Goal: Transaction & Acquisition: Book appointment/travel/reservation

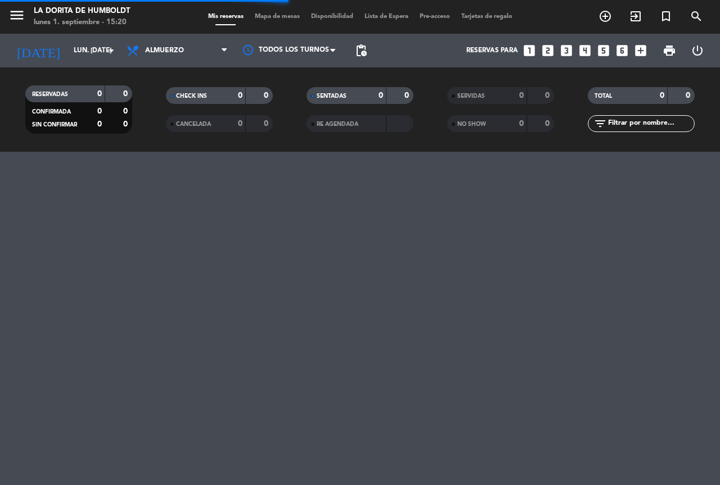
click at [543, 49] on icon "looks_two" at bounding box center [547, 50] width 15 height 15
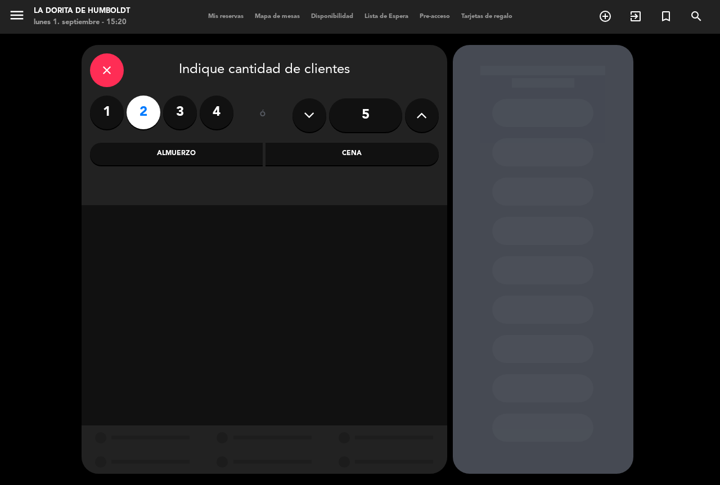
click at [316, 153] on div "Cena" at bounding box center [351, 154] width 173 height 22
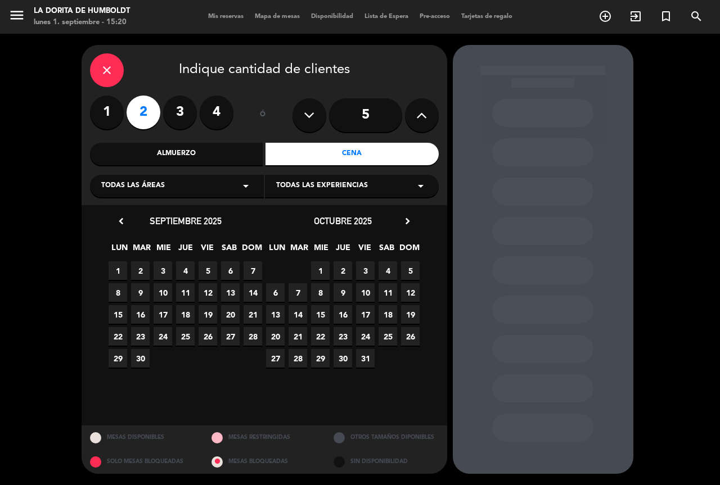
click at [144, 273] on span "2" at bounding box center [140, 270] width 19 height 19
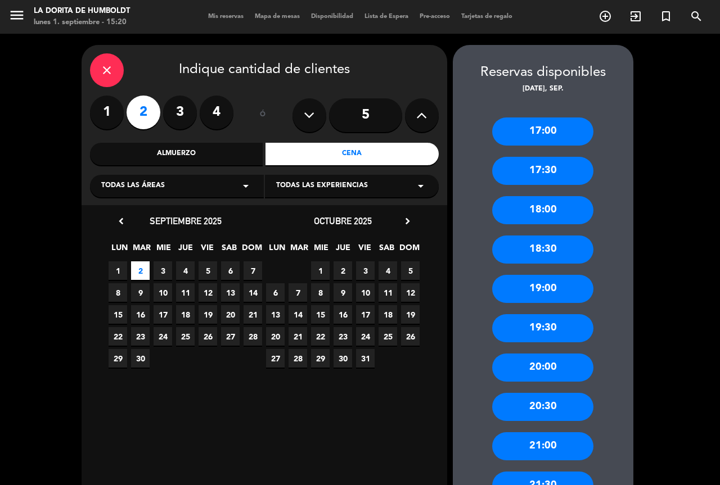
click at [556, 367] on div "20:00" at bounding box center [542, 368] width 101 height 28
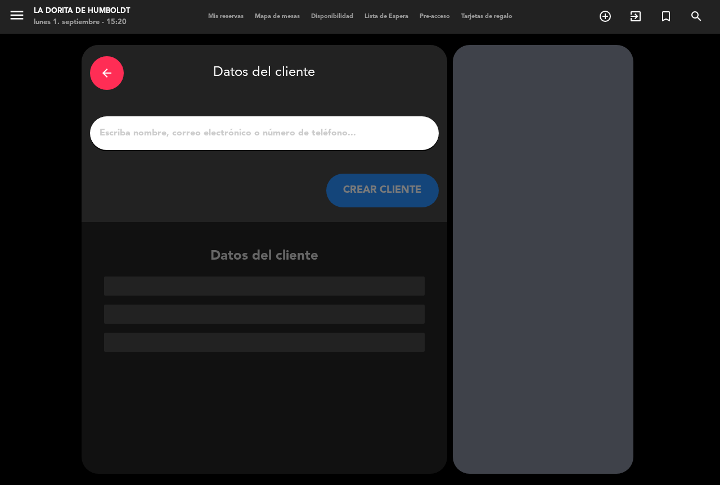
click at [186, 123] on div at bounding box center [264, 133] width 349 height 34
click at [183, 135] on input "1" at bounding box center [264, 133] width 332 height 16
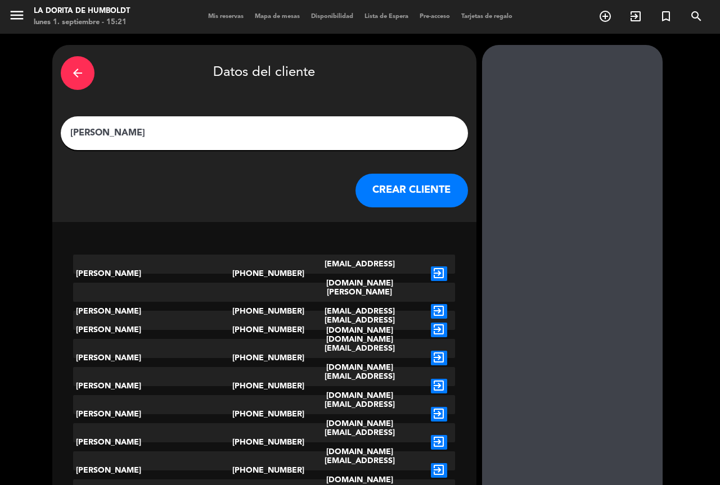
drag, startPoint x: 155, startPoint y: 129, endPoint x: 0, endPoint y: 78, distance: 163.2
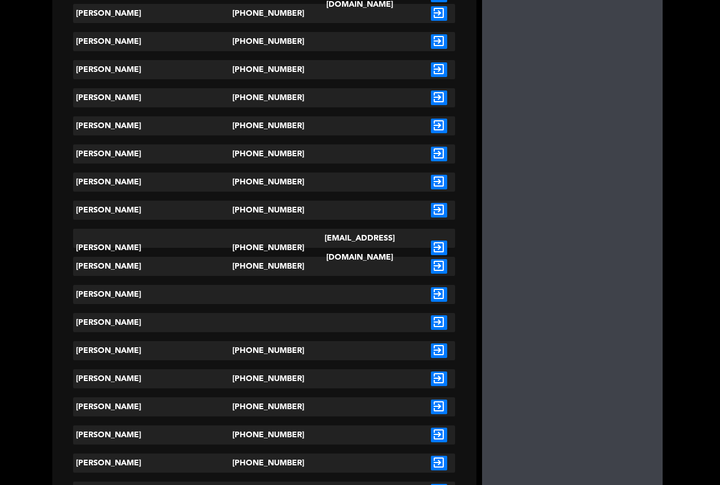
scroll to position [1518, 0]
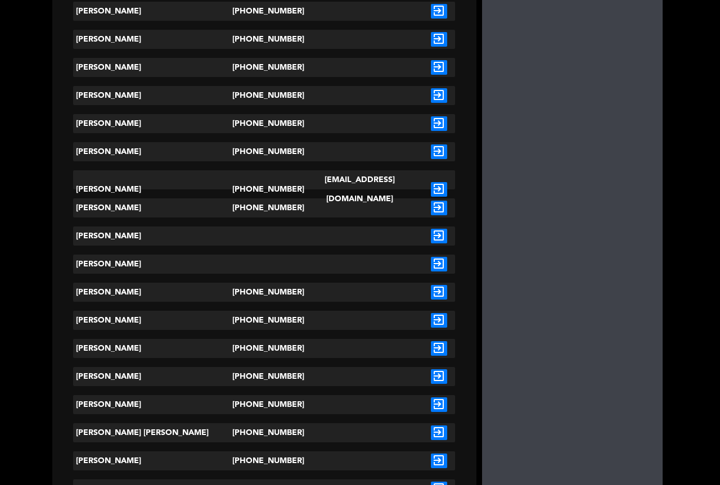
type input "LILIAN"
click at [431, 89] on icon "exit_to_app" at bounding box center [439, 95] width 16 height 15
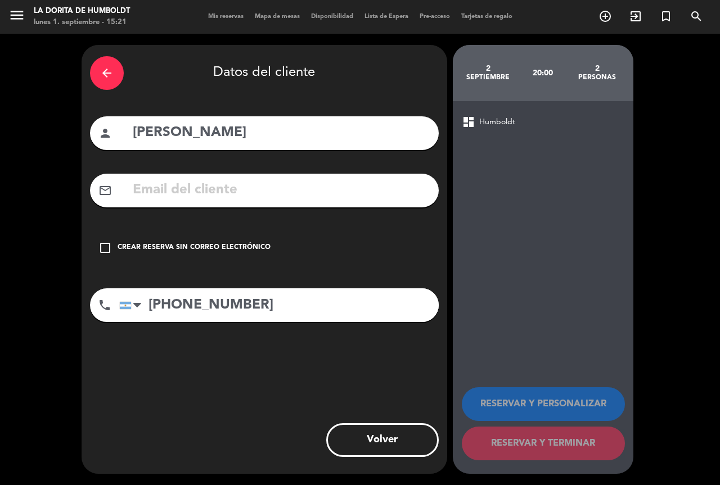
click at [98, 247] on icon "check_box_outline_blank" at bounding box center [104, 247] width 13 height 13
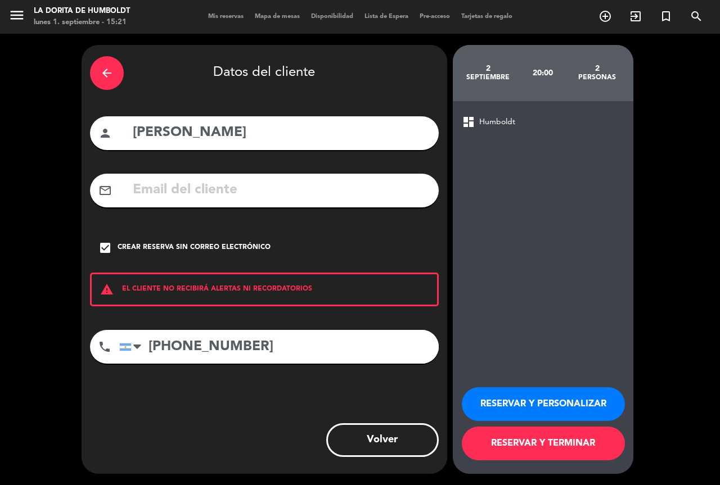
drag, startPoint x: 545, startPoint y: 410, endPoint x: 552, endPoint y: 403, distance: 9.9
click at [546, 410] on button "RESERVAR Y PERSONALIZAR" at bounding box center [543, 404] width 163 height 34
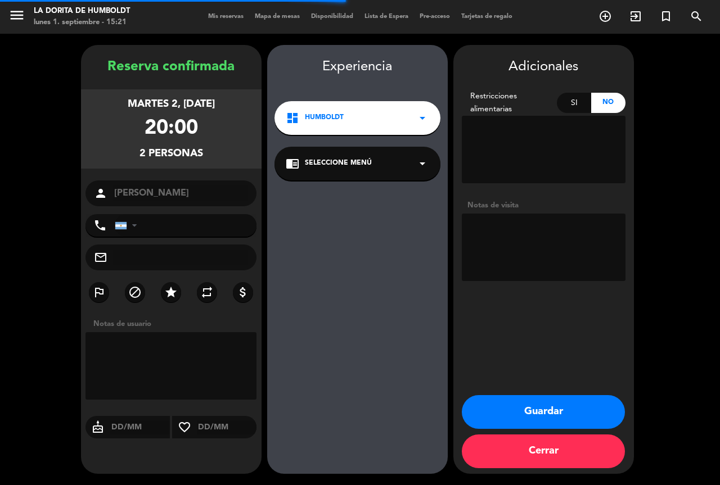
type input "+541150028281"
click at [523, 251] on textarea at bounding box center [544, 247] width 164 height 67
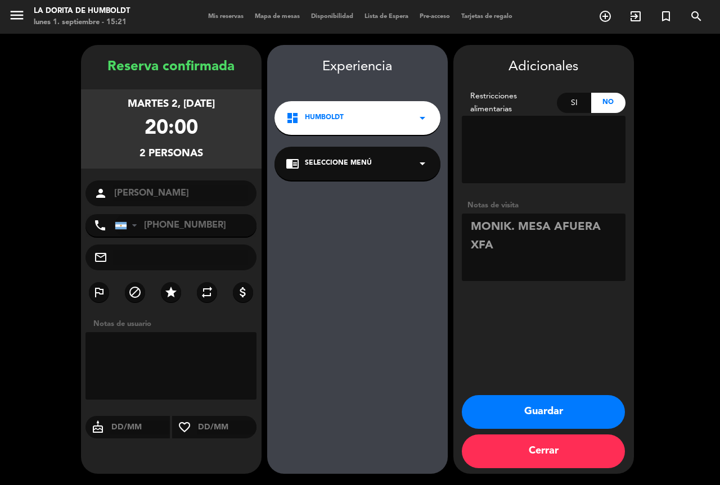
type textarea "MONIK. MESA AFUERA XFA"
click at [530, 416] on button "Guardar" at bounding box center [543, 412] width 163 height 34
